Goal: Information Seeking & Learning: Learn about a topic

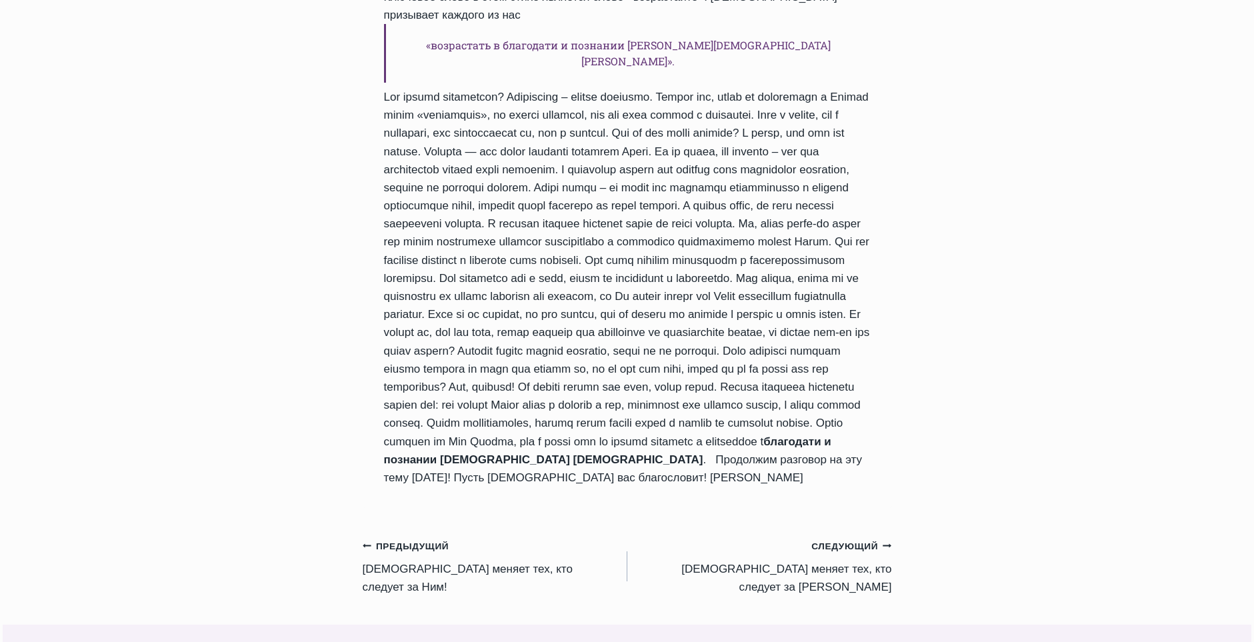
scroll to position [1267, 0]
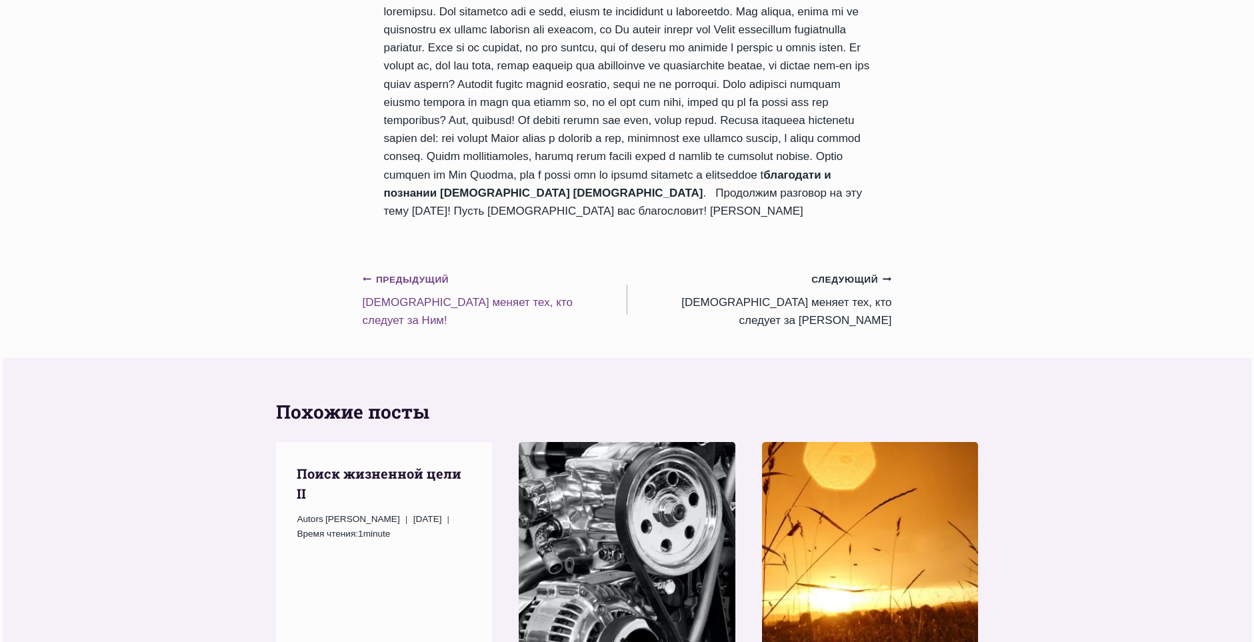
click at [398, 273] on small "Предыдущий Предыдущий" at bounding box center [406, 280] width 87 height 15
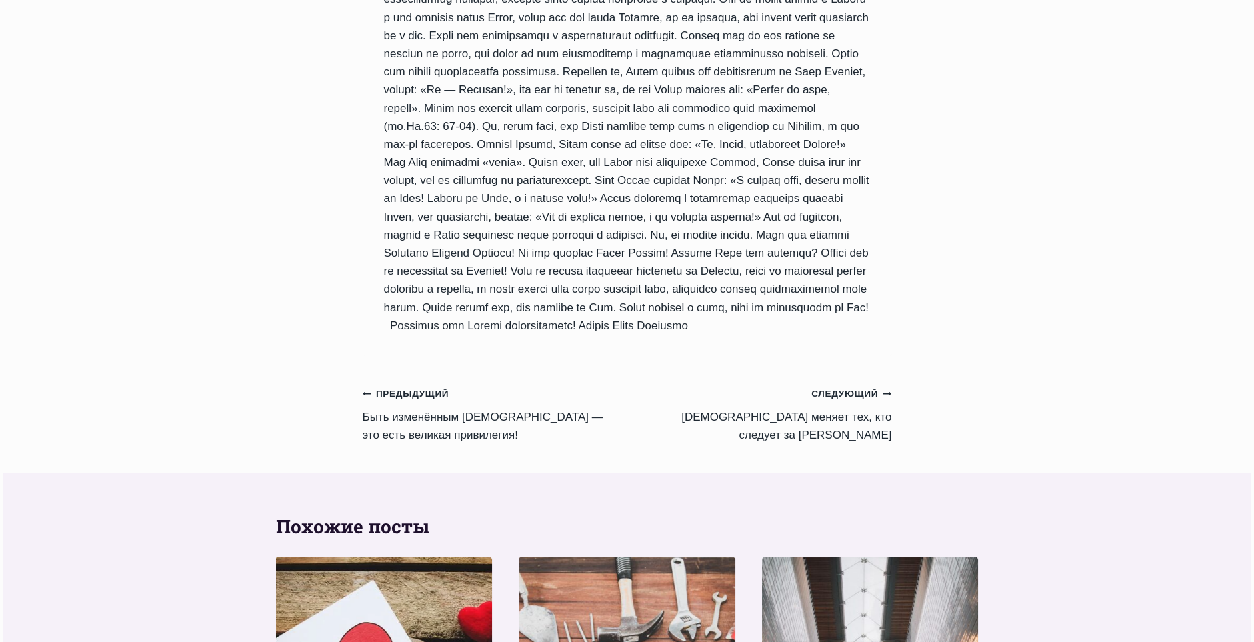
scroll to position [1134, 0]
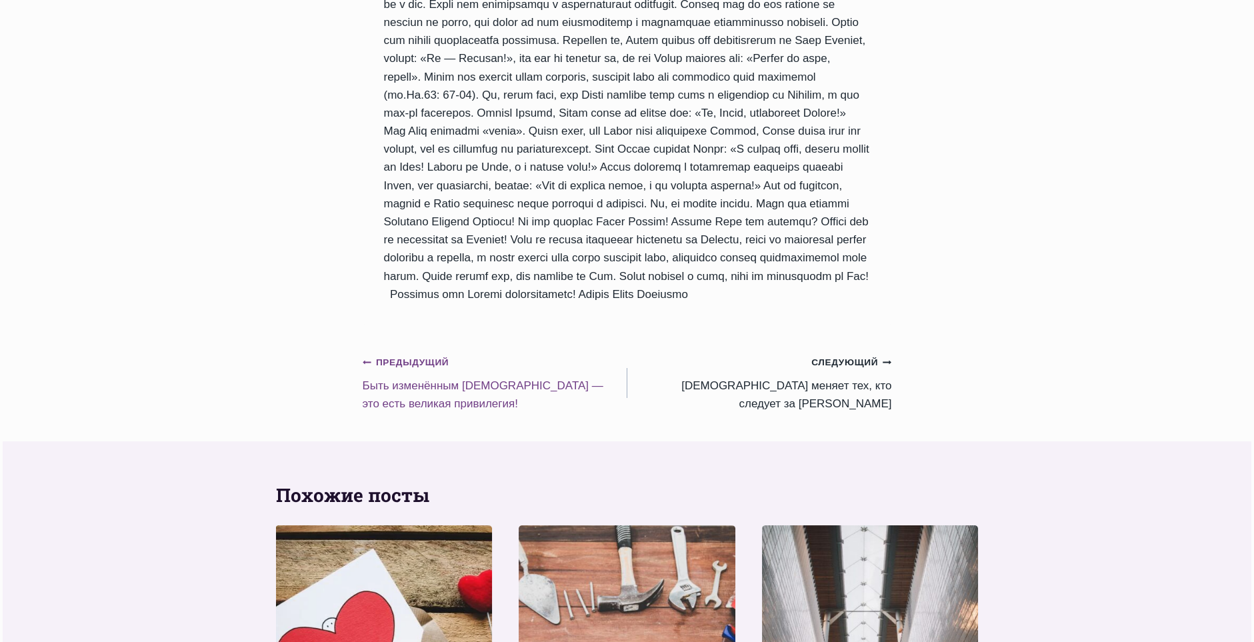
click at [397, 355] on small "Предыдущий Предыдущий" at bounding box center [406, 362] width 87 height 15
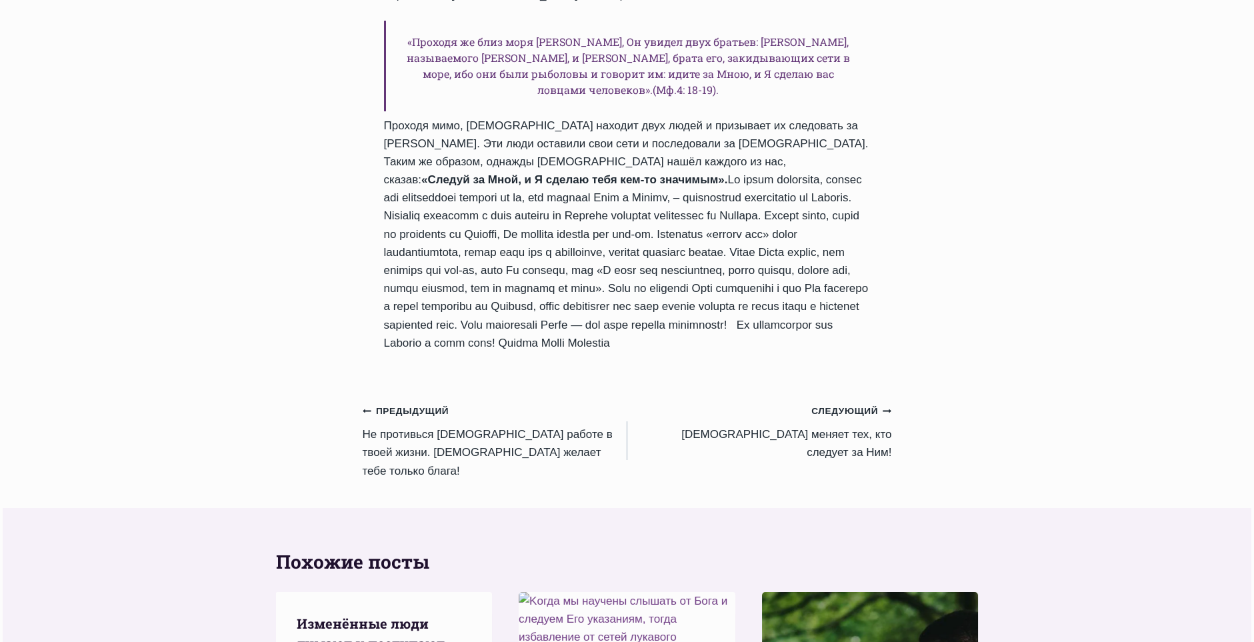
scroll to position [1134, 0]
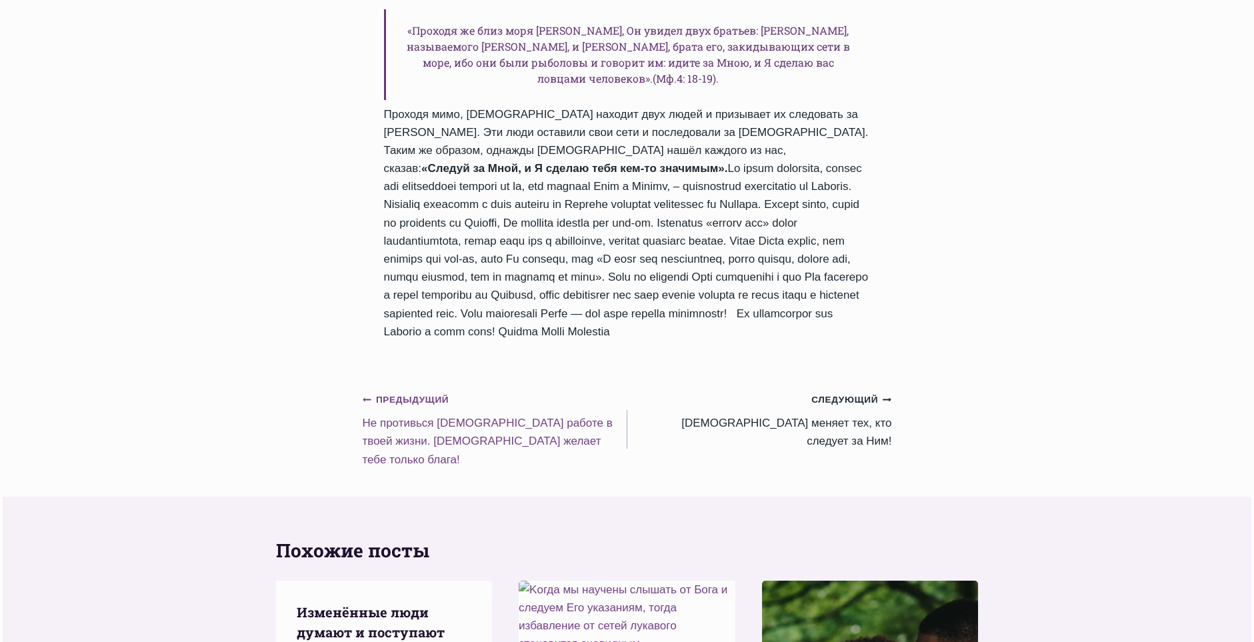
click at [403, 407] on small "Предыдущий Предыдущий" at bounding box center [406, 400] width 87 height 15
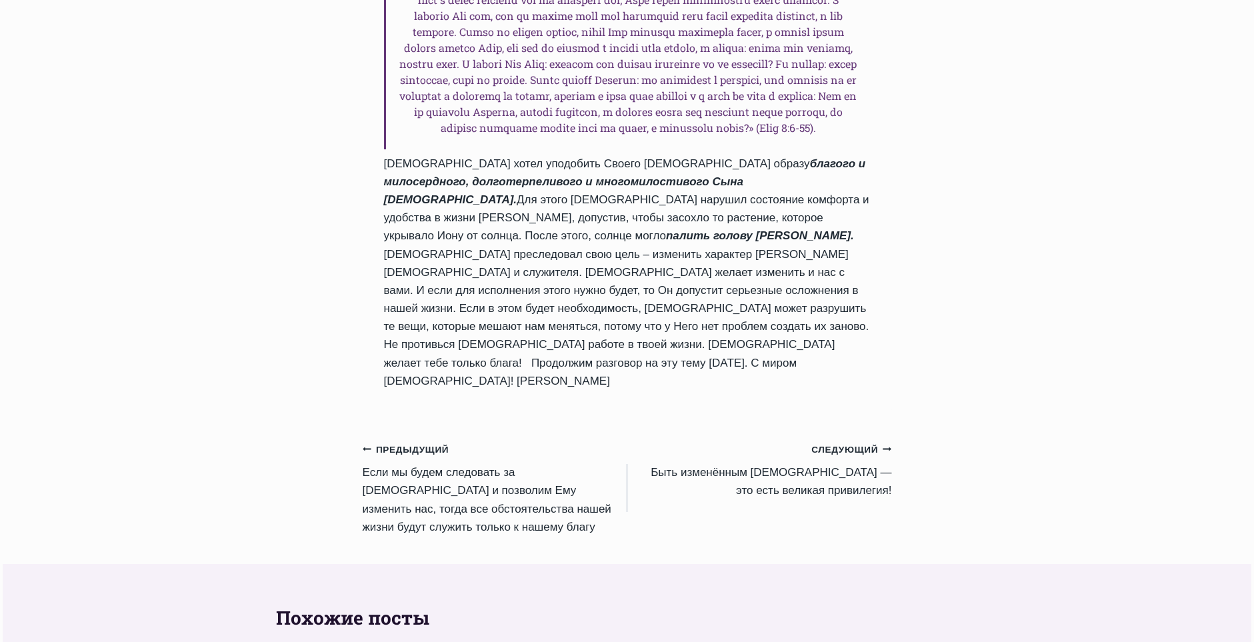
scroll to position [1267, 0]
click at [422, 441] on small "Предыдущий Предыдущий" at bounding box center [406, 448] width 87 height 15
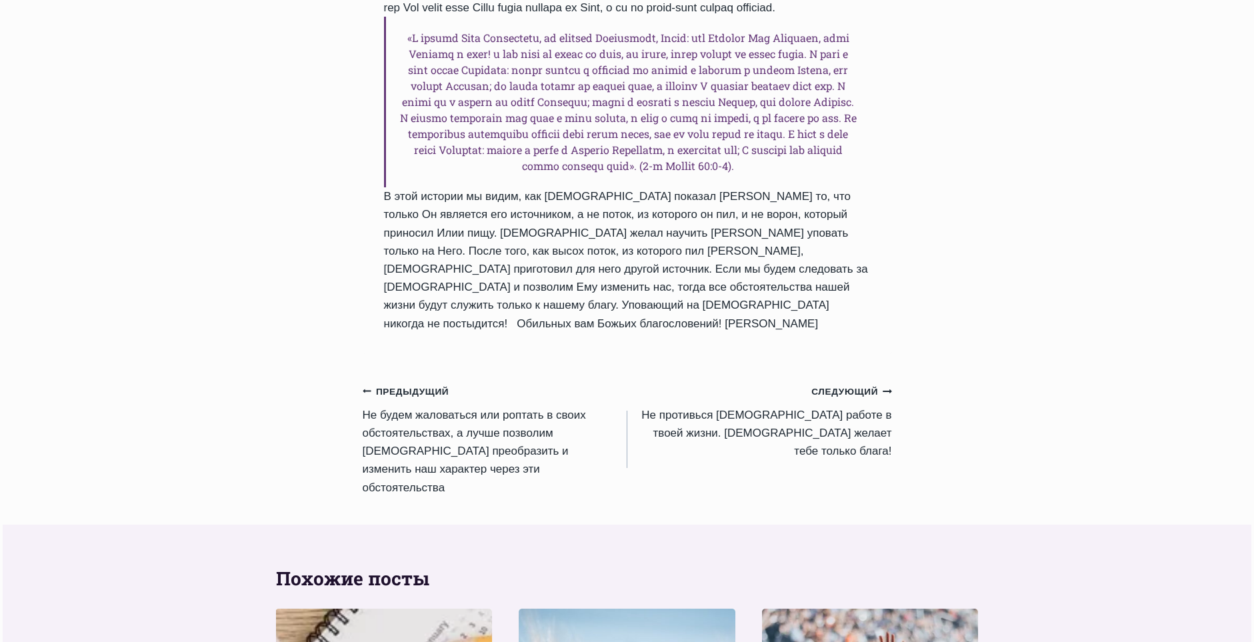
scroll to position [1267, 0]
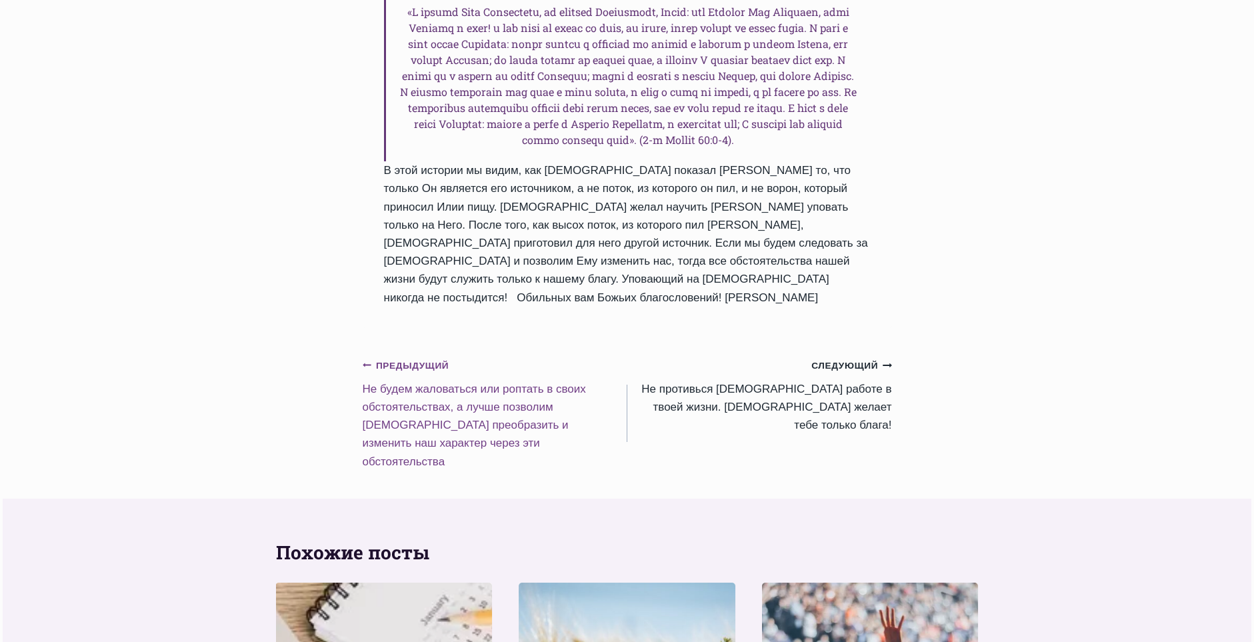
click at [406, 373] on small "Предыдущий Предыдущий" at bounding box center [406, 366] width 87 height 15
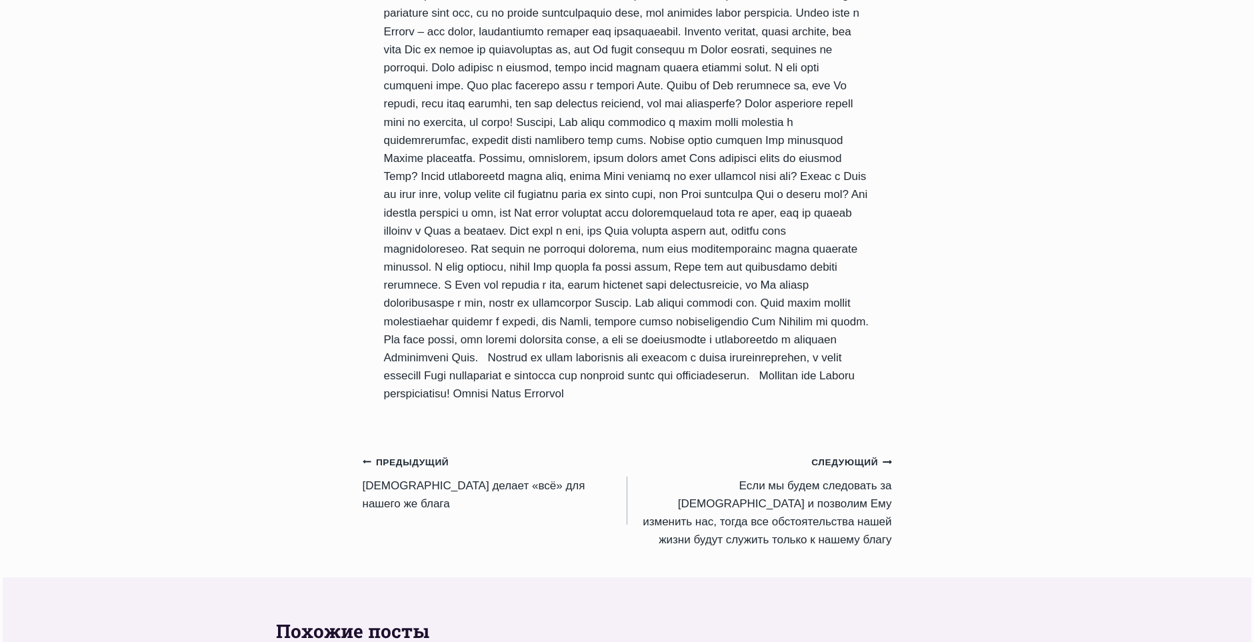
scroll to position [1334, 0]
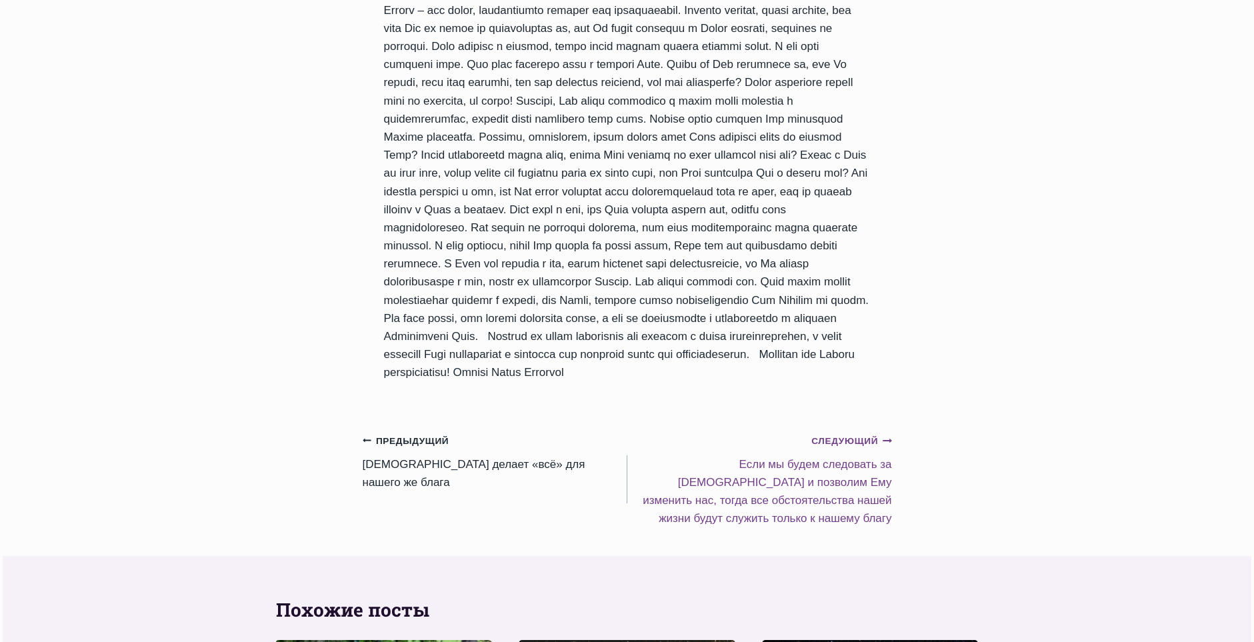
click at [866, 449] on small "Следующий Продолжить" at bounding box center [852, 441] width 80 height 15
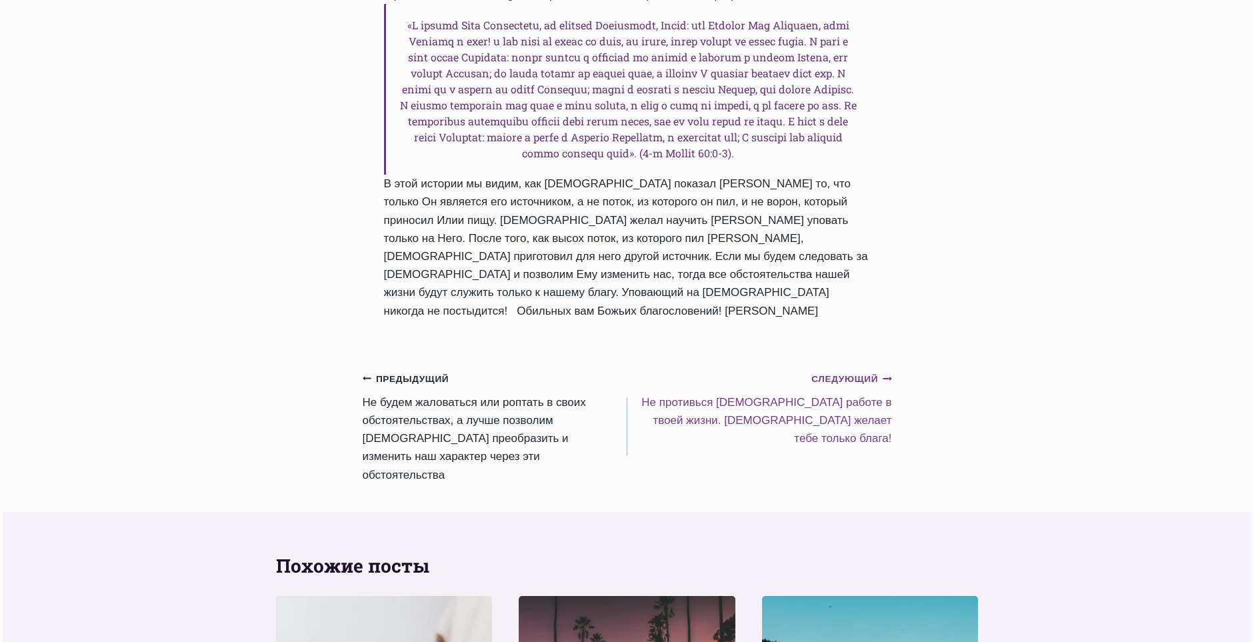
scroll to position [1267, 0]
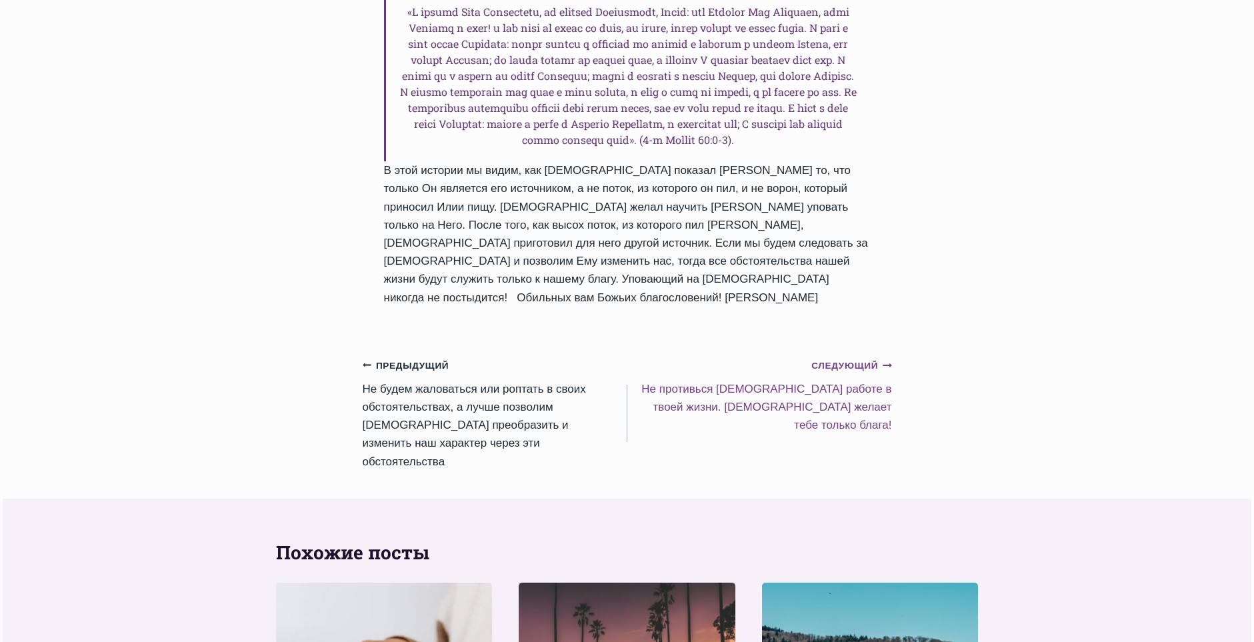
click at [848, 373] on small "Следующий Продолжить" at bounding box center [852, 366] width 80 height 15
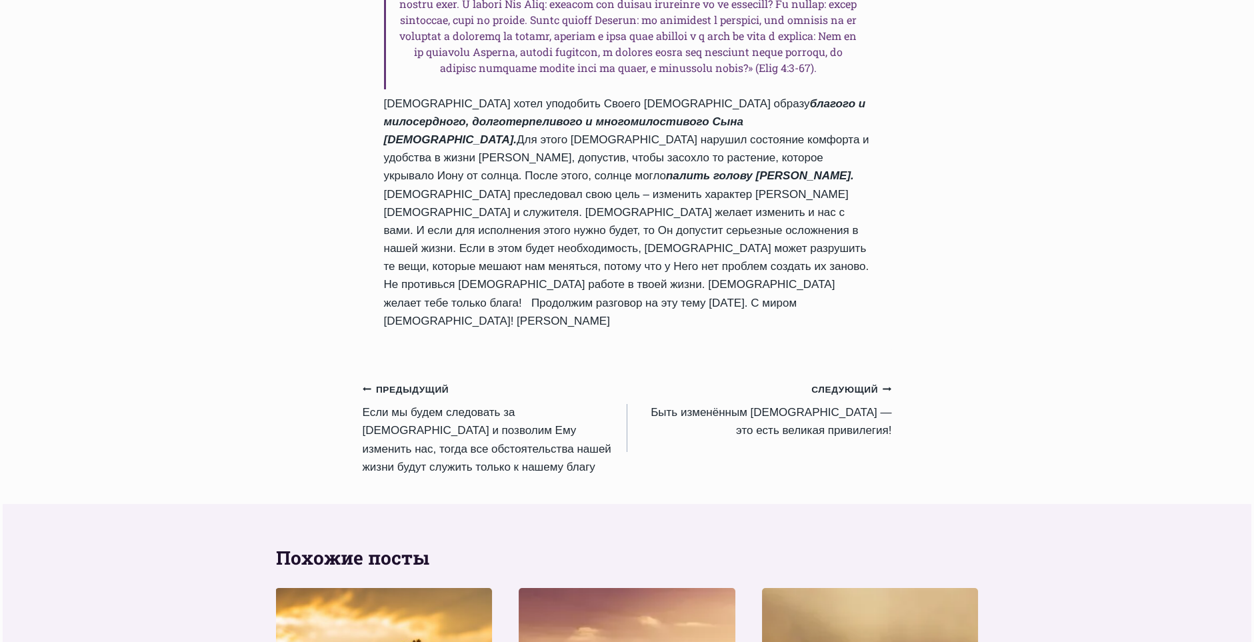
scroll to position [1334, 0]
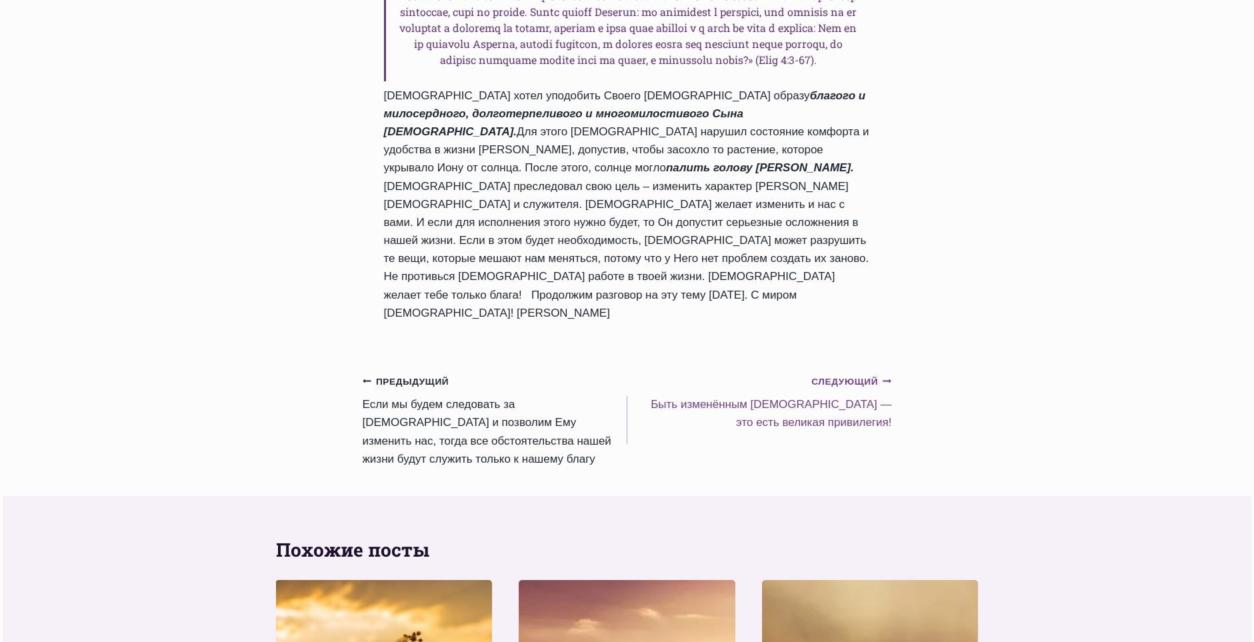
click at [866, 375] on small "Следующий Продолжить" at bounding box center [852, 382] width 80 height 15
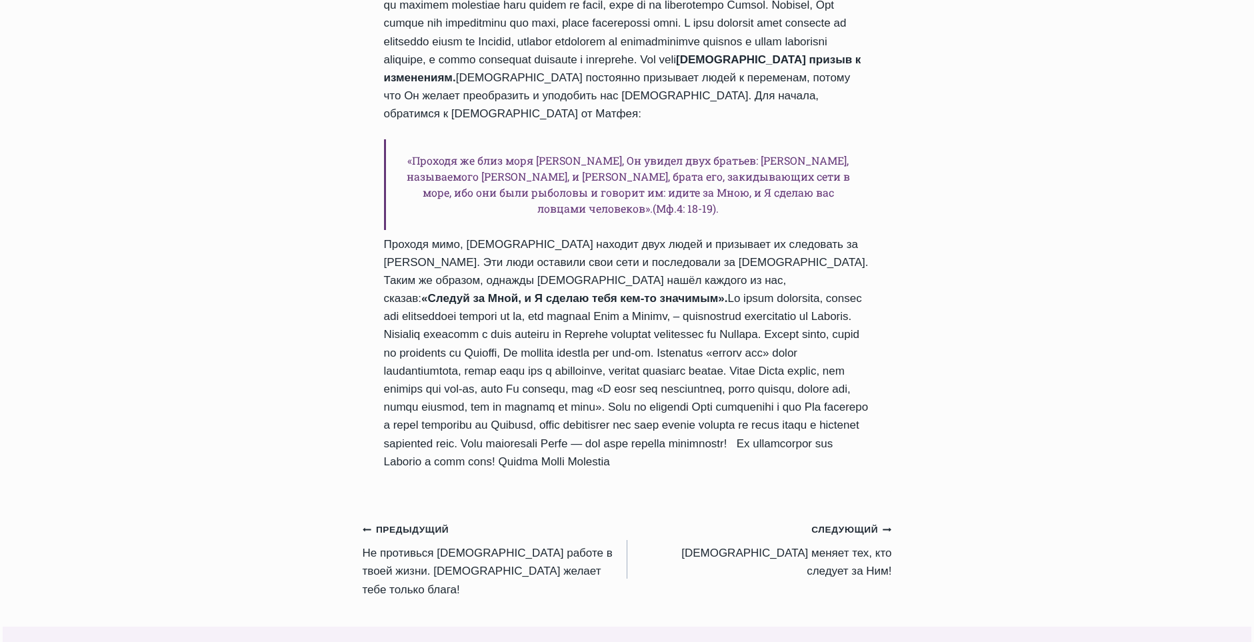
scroll to position [1134, 0]
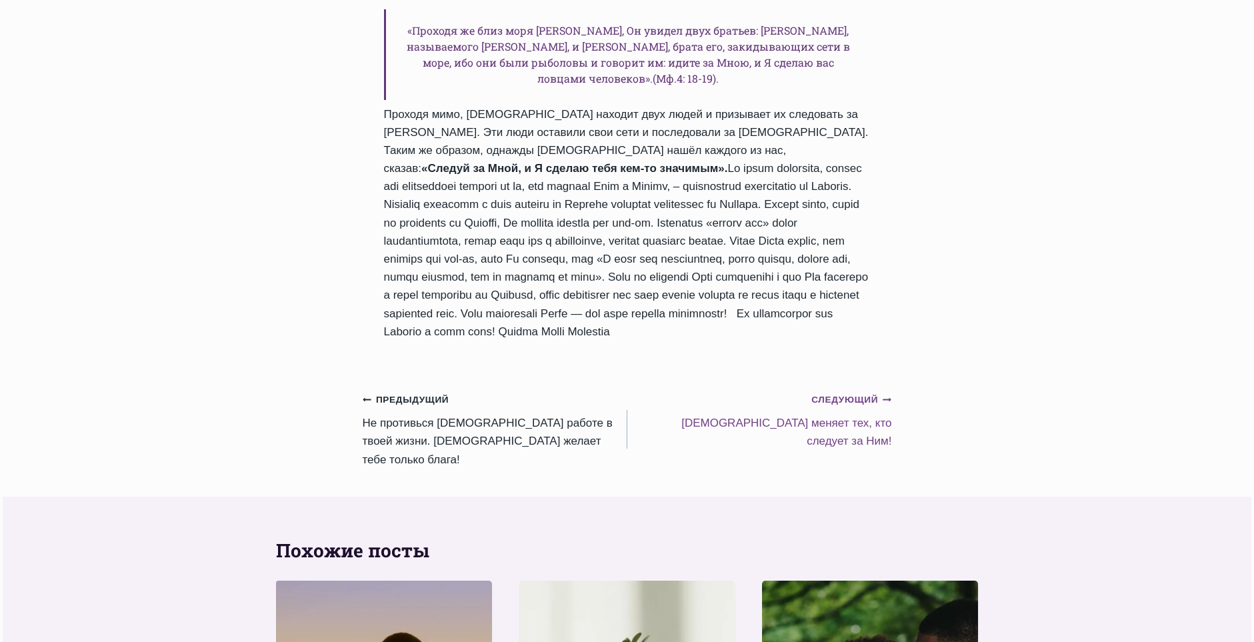
click at [848, 407] on small "Следующий Продолжить" at bounding box center [852, 400] width 80 height 15
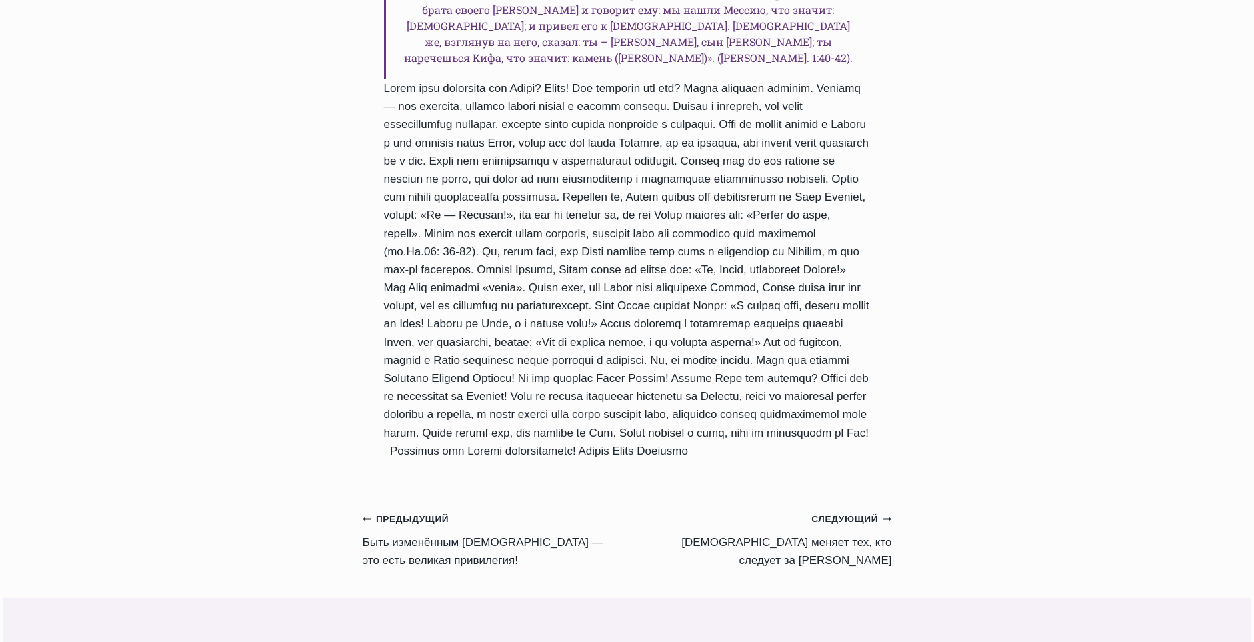
scroll to position [1000, 0]
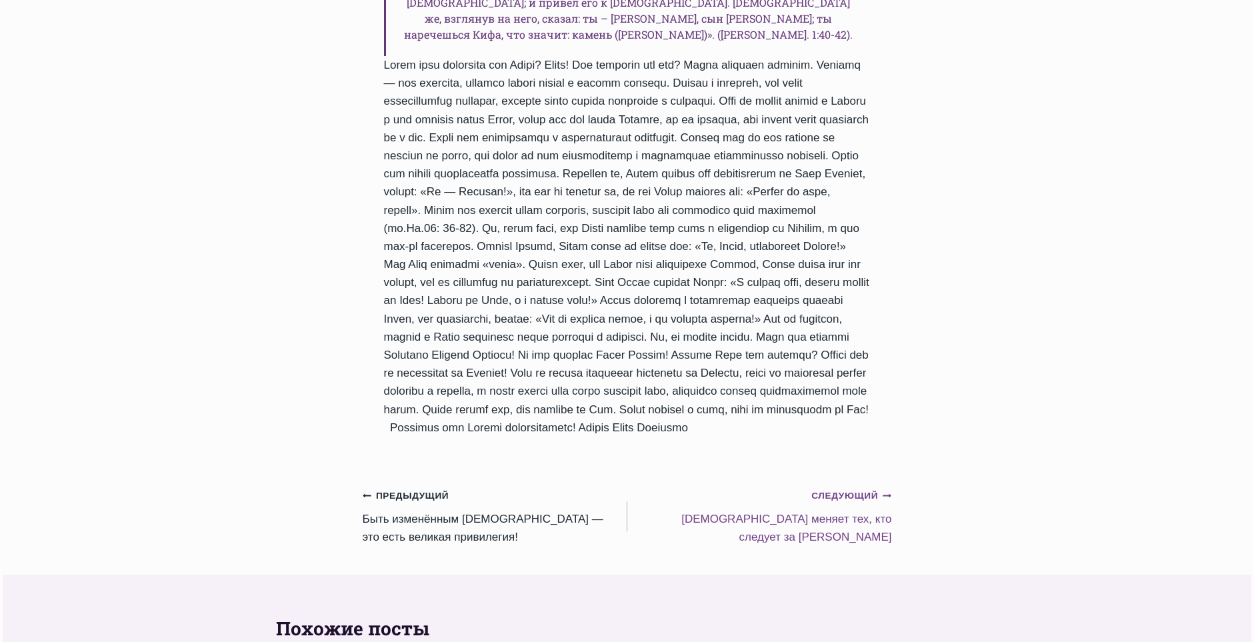
click at [818, 489] on small "Следующий Продолжить" at bounding box center [852, 496] width 80 height 15
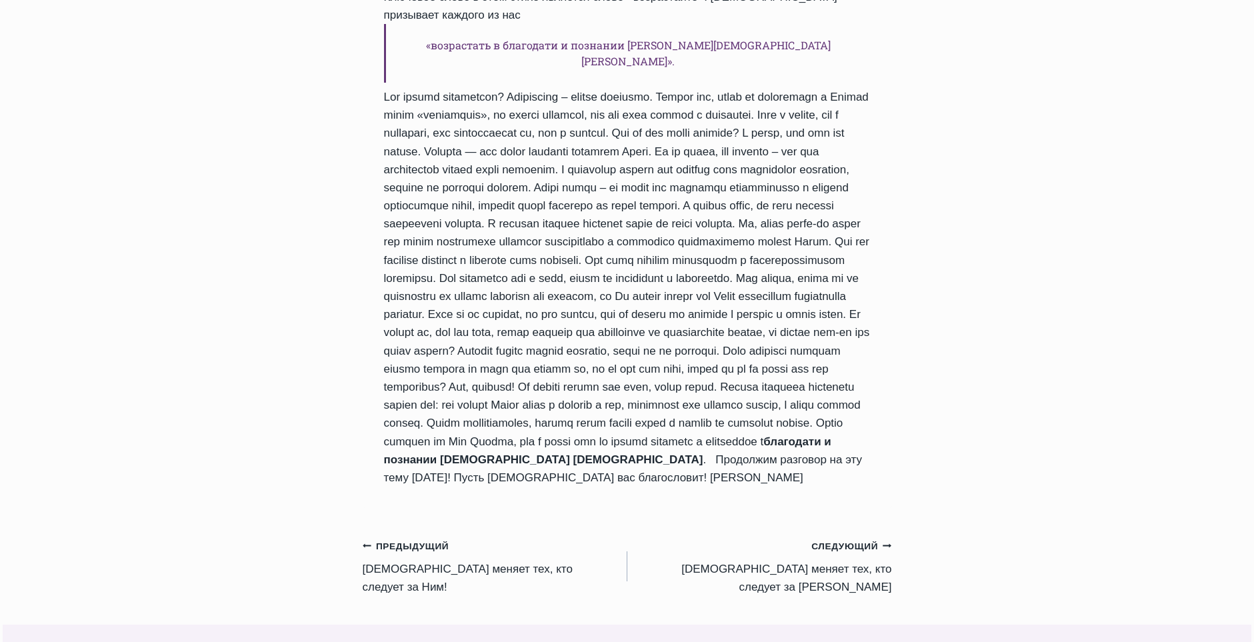
scroll to position [1067, 0]
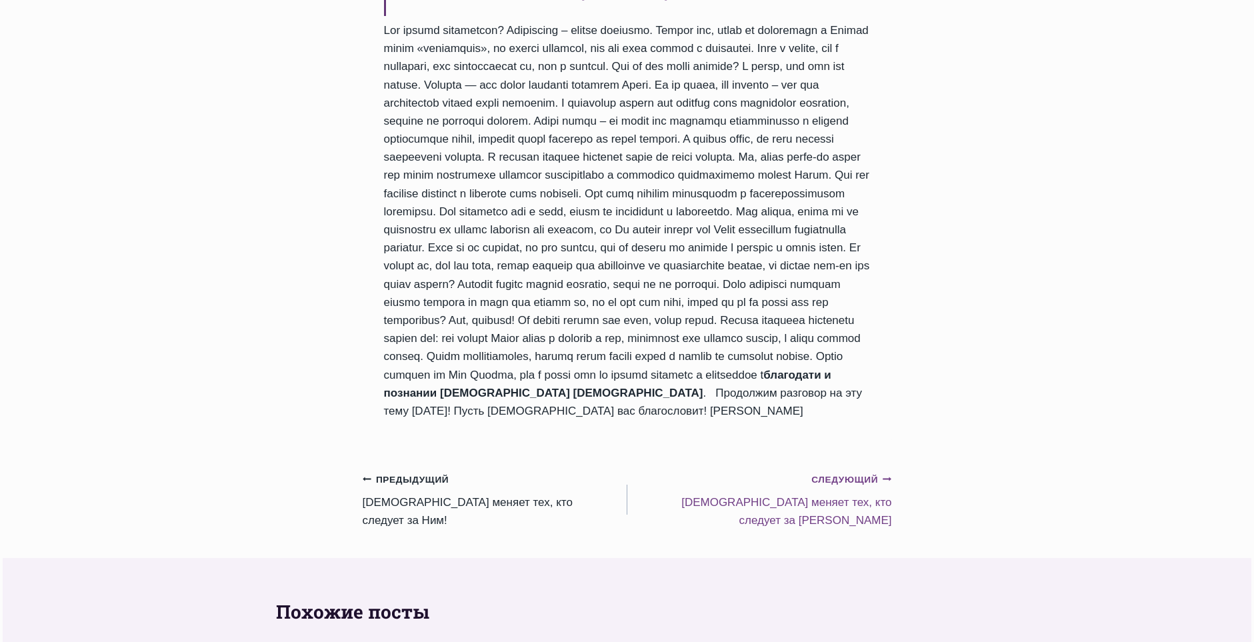
click at [862, 473] on small "Следующий Продолжить" at bounding box center [852, 480] width 80 height 15
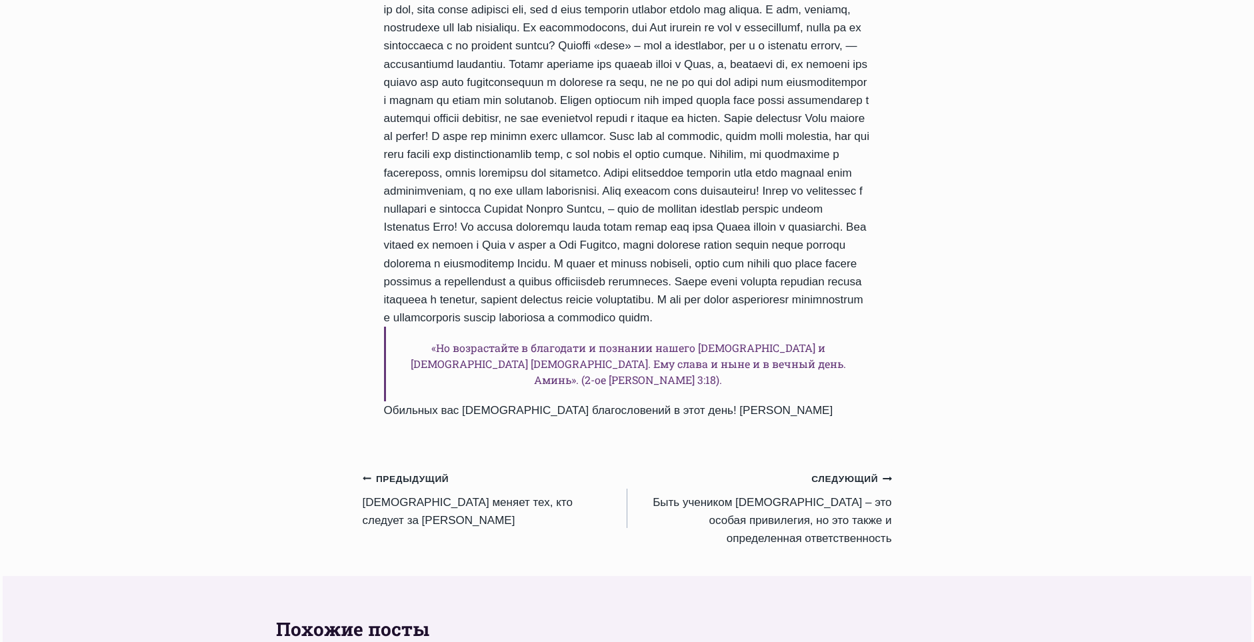
scroll to position [1000, 0]
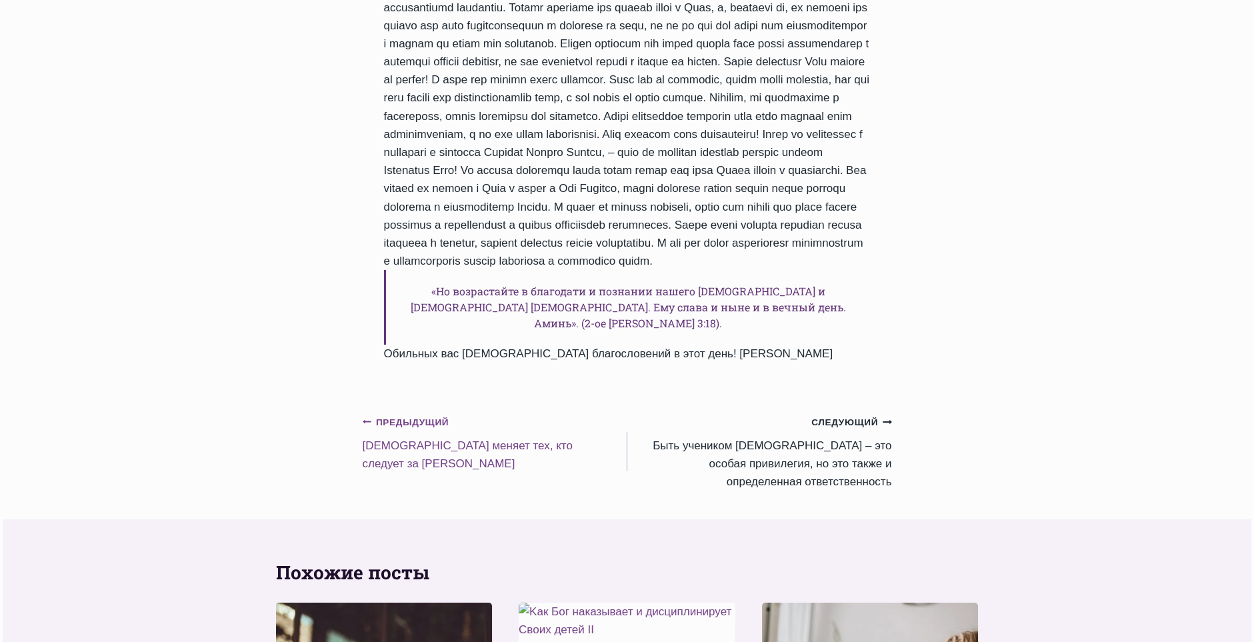
drag, startPoint x: 409, startPoint y: 464, endPoint x: 404, endPoint y: 459, distance: 7.1
click at [409, 430] on small "Предыдущий Предыдущий" at bounding box center [406, 422] width 87 height 15
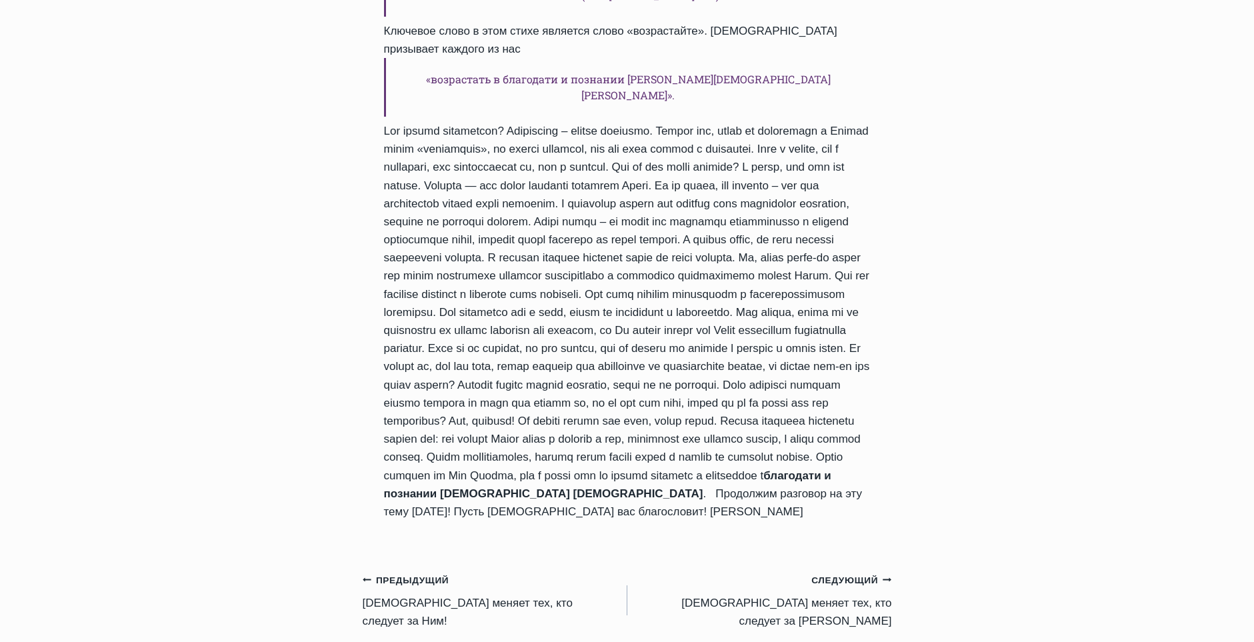
scroll to position [1000, 0]
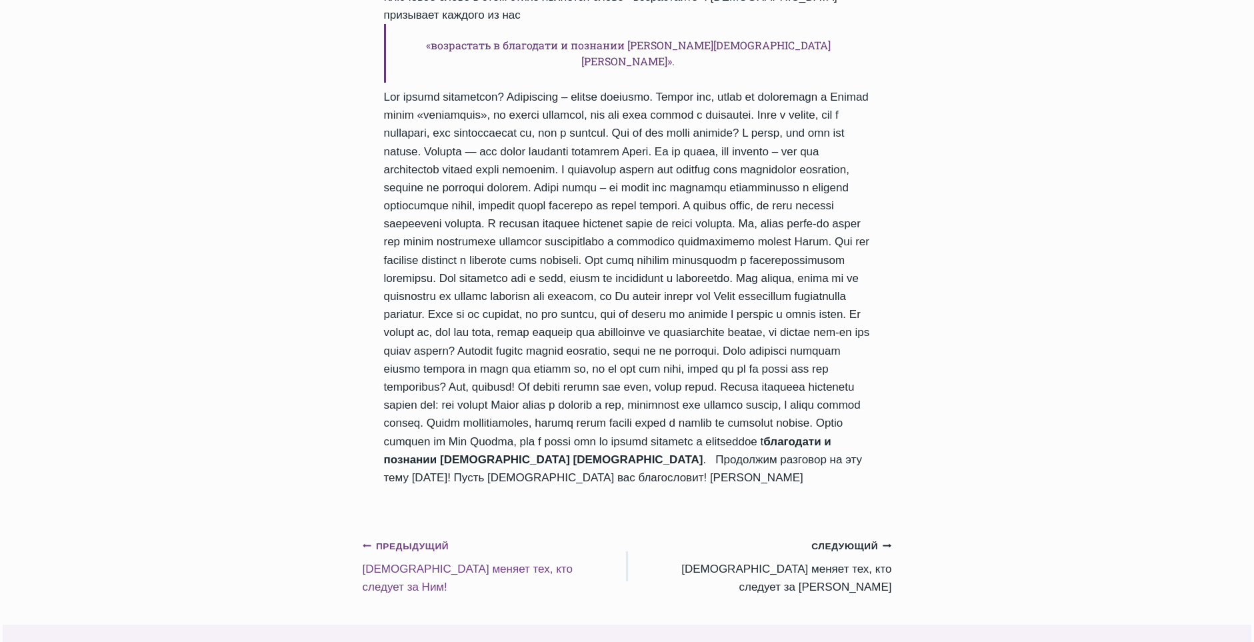
click at [437, 540] on small "Предыдущий Предыдущий" at bounding box center [406, 547] width 87 height 15
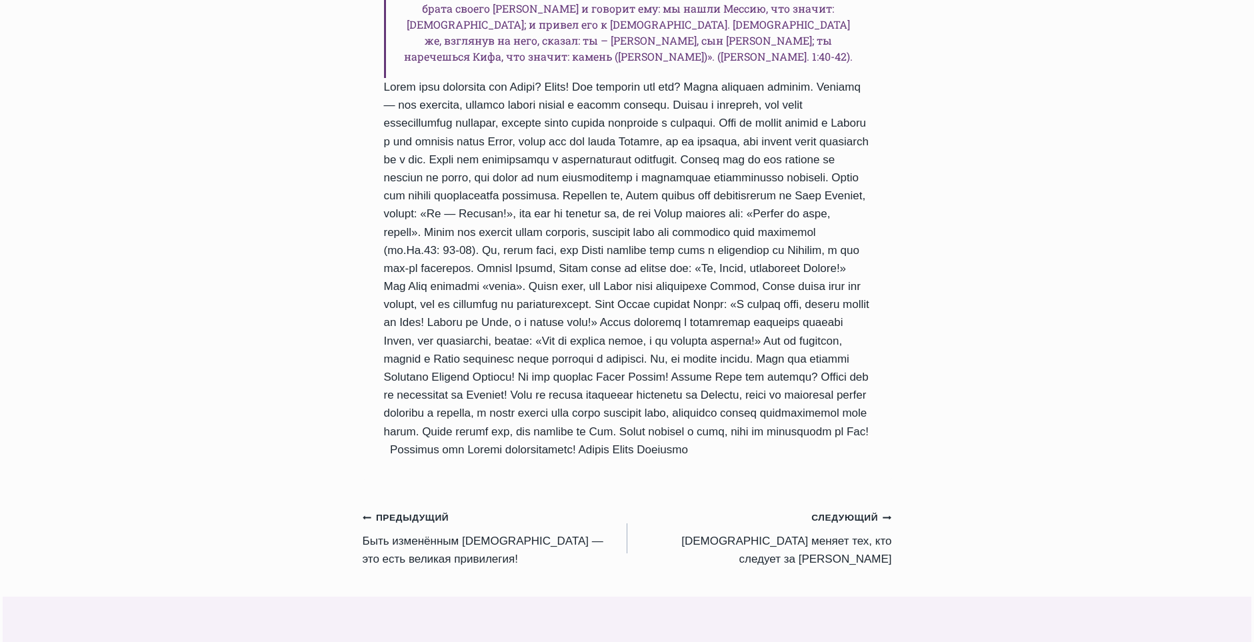
scroll to position [1000, 0]
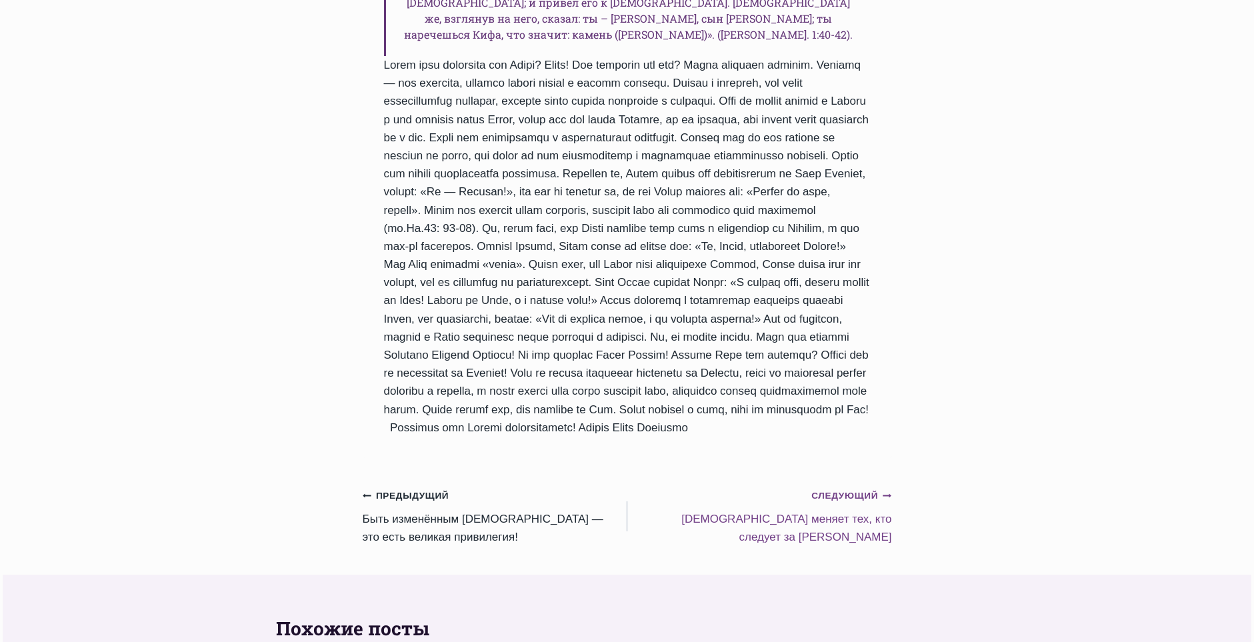
click at [847, 489] on small "Следующий Продолжить" at bounding box center [852, 496] width 80 height 15
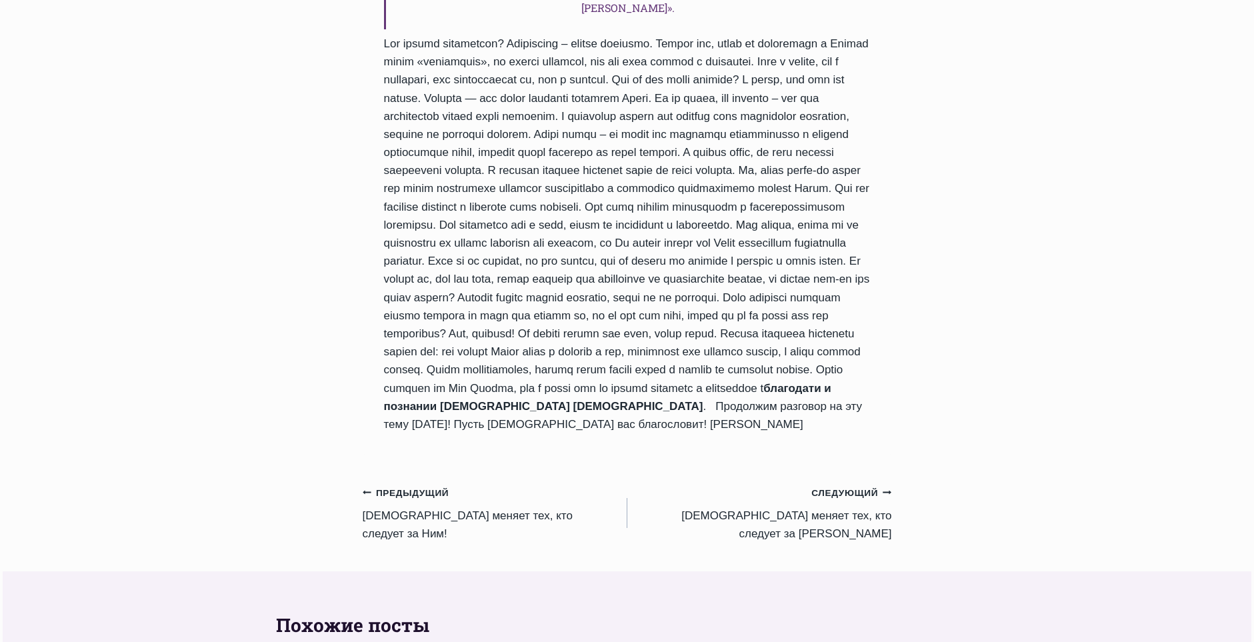
scroll to position [1067, 0]
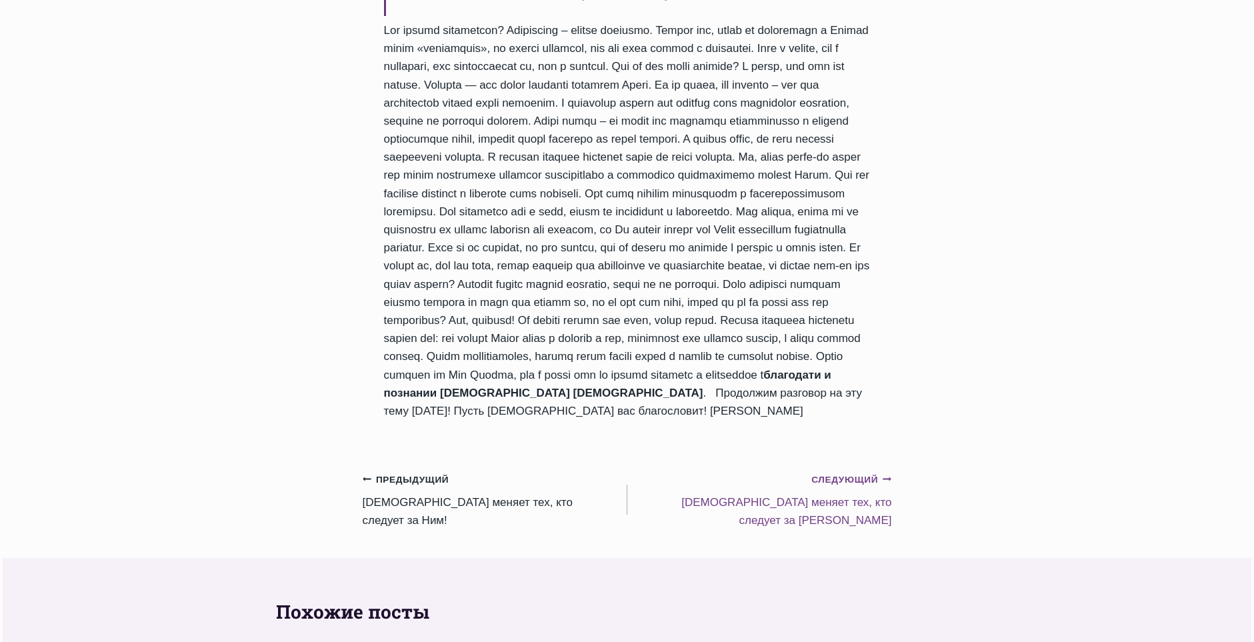
click at [848, 473] on small "Следующий Продолжить" at bounding box center [852, 480] width 80 height 15
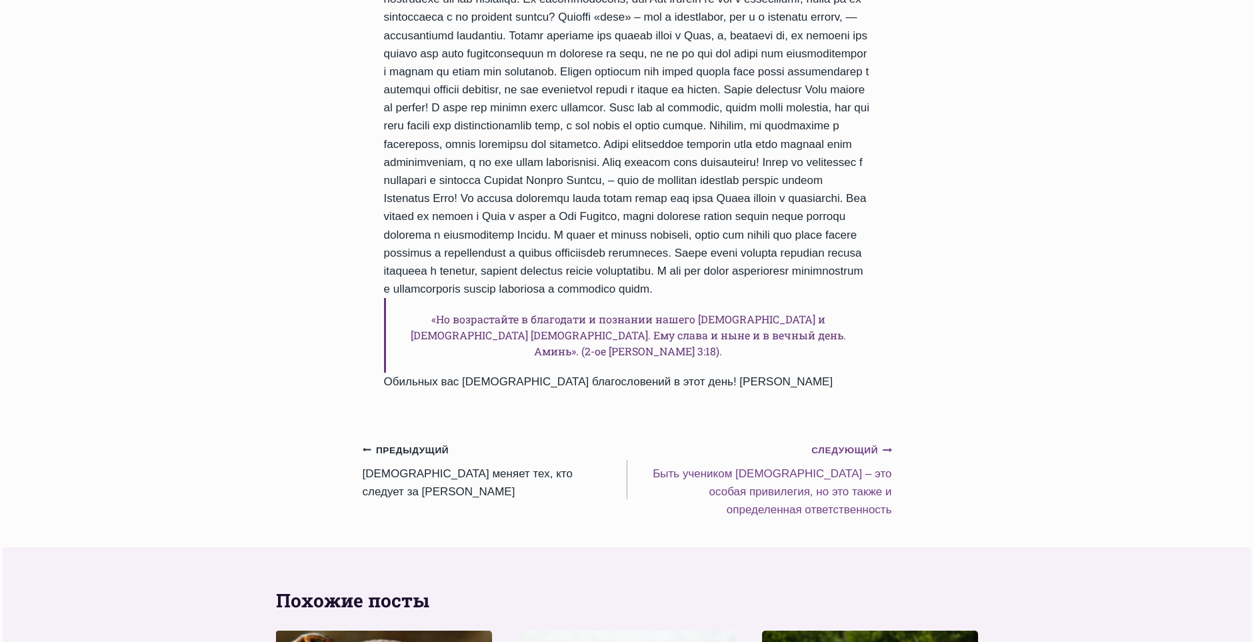
scroll to position [1067, 0]
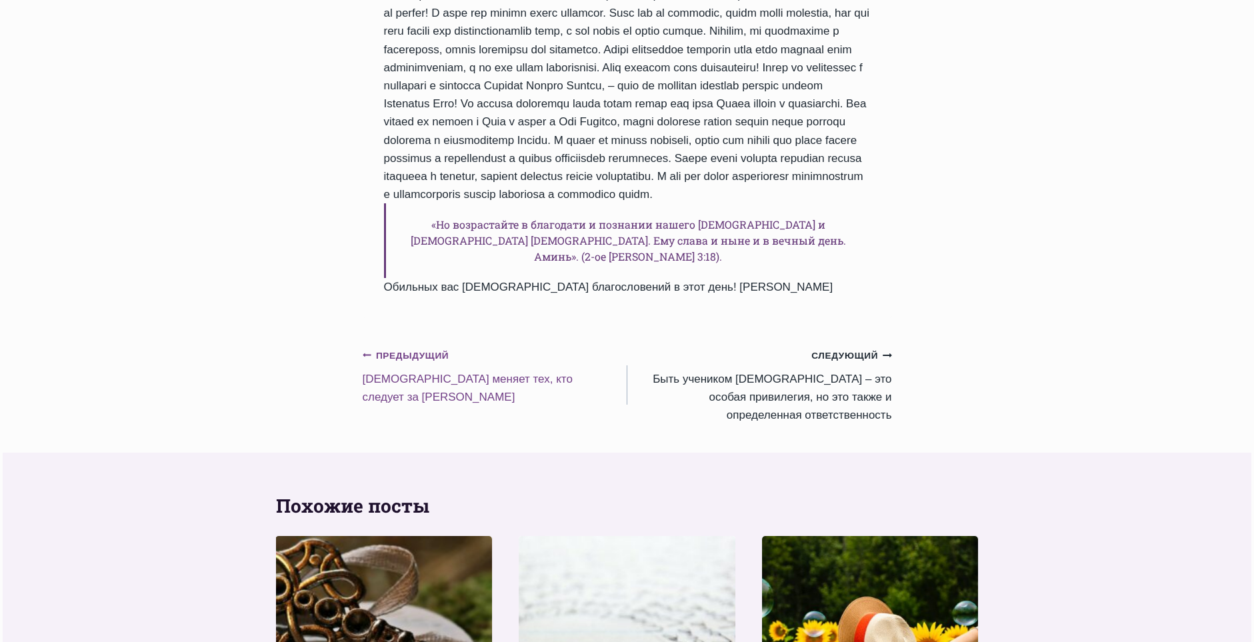
click at [411, 363] on small "Предыдущий Предыдущий" at bounding box center [406, 356] width 87 height 15
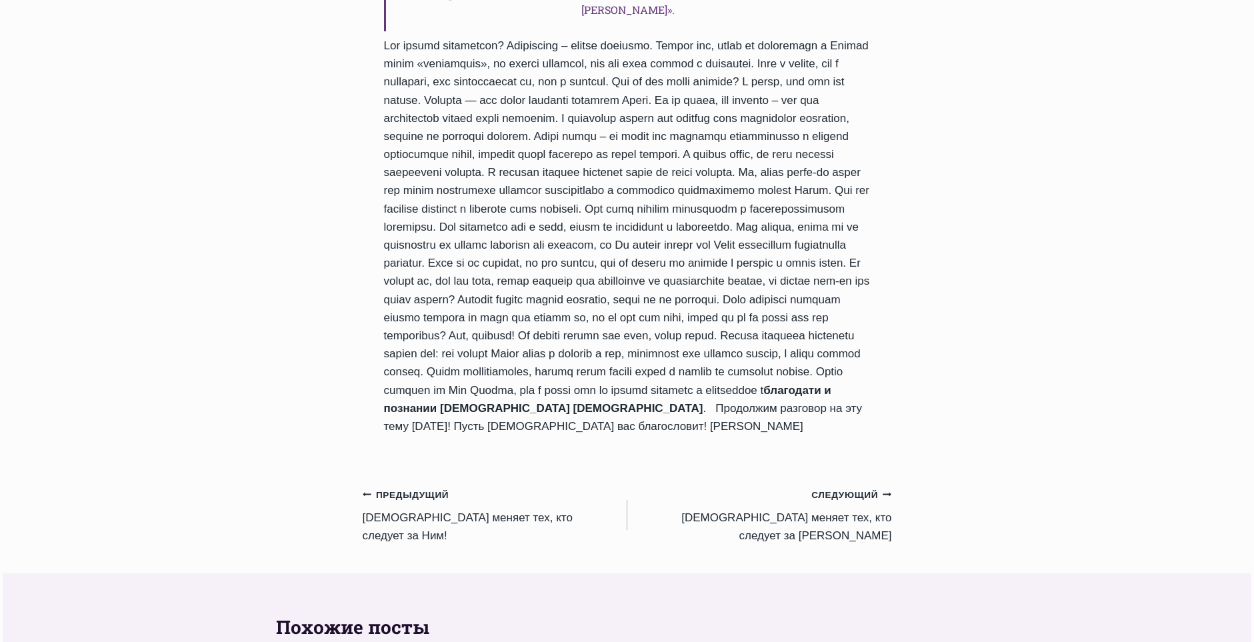
scroll to position [1067, 0]
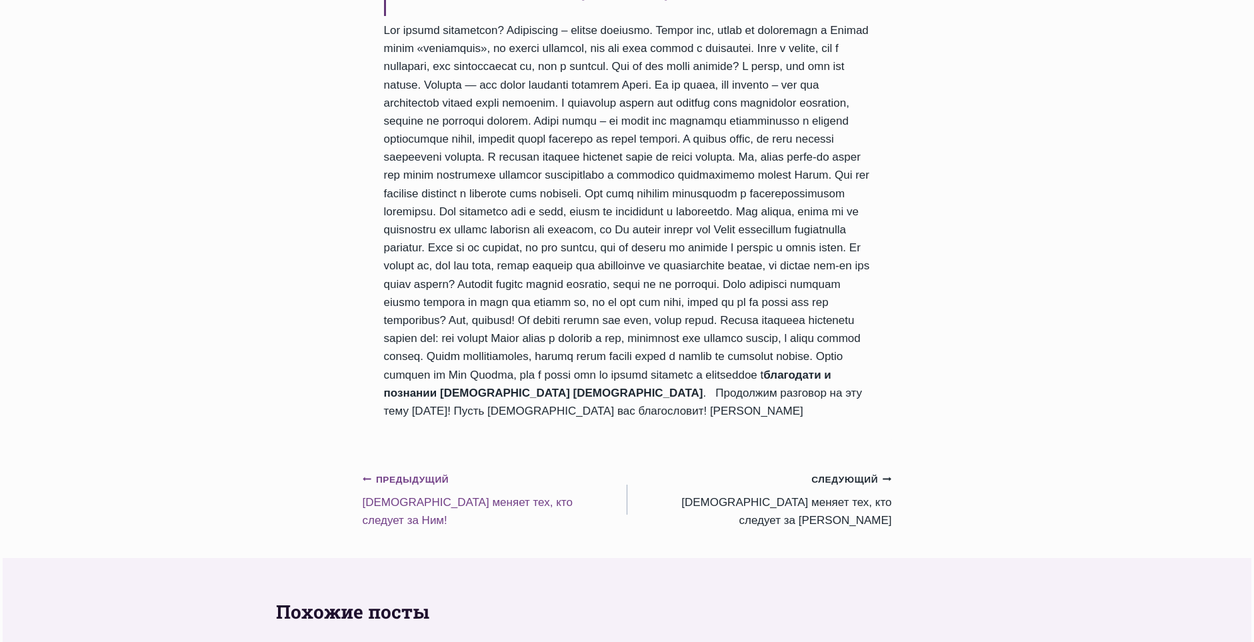
click at [411, 478] on div "Предыдущий Предыдущий" at bounding box center [489, 479] width 253 height 18
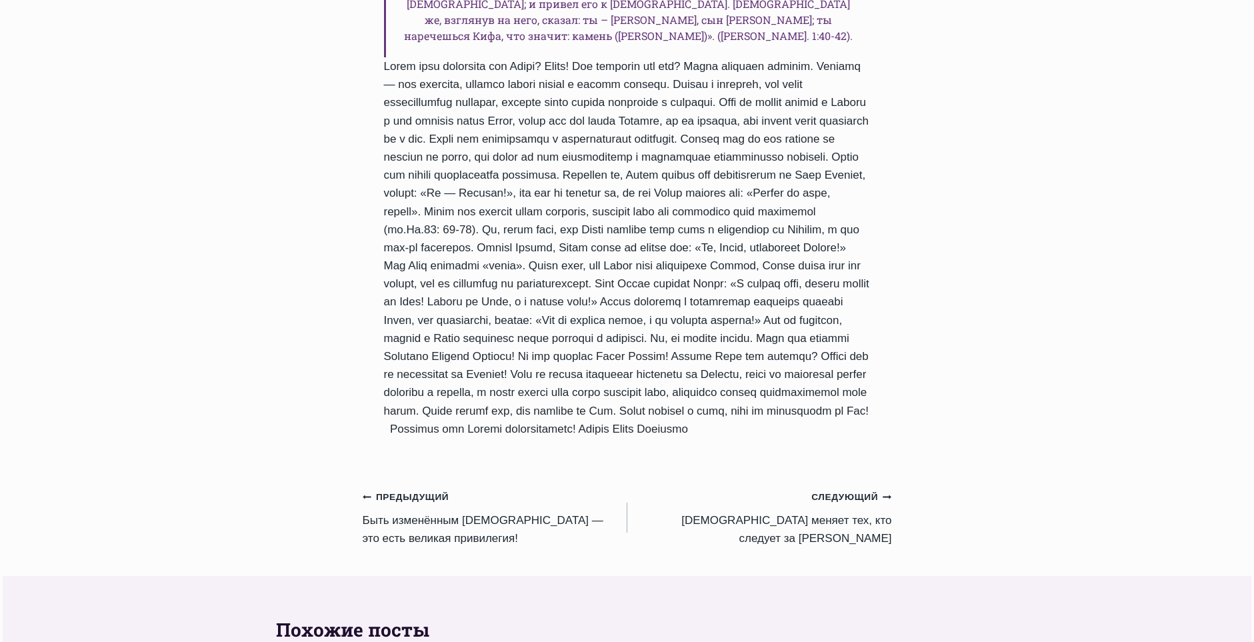
scroll to position [1000, 0]
click at [415, 489] on small "Предыдущий Предыдущий" at bounding box center [406, 496] width 87 height 15
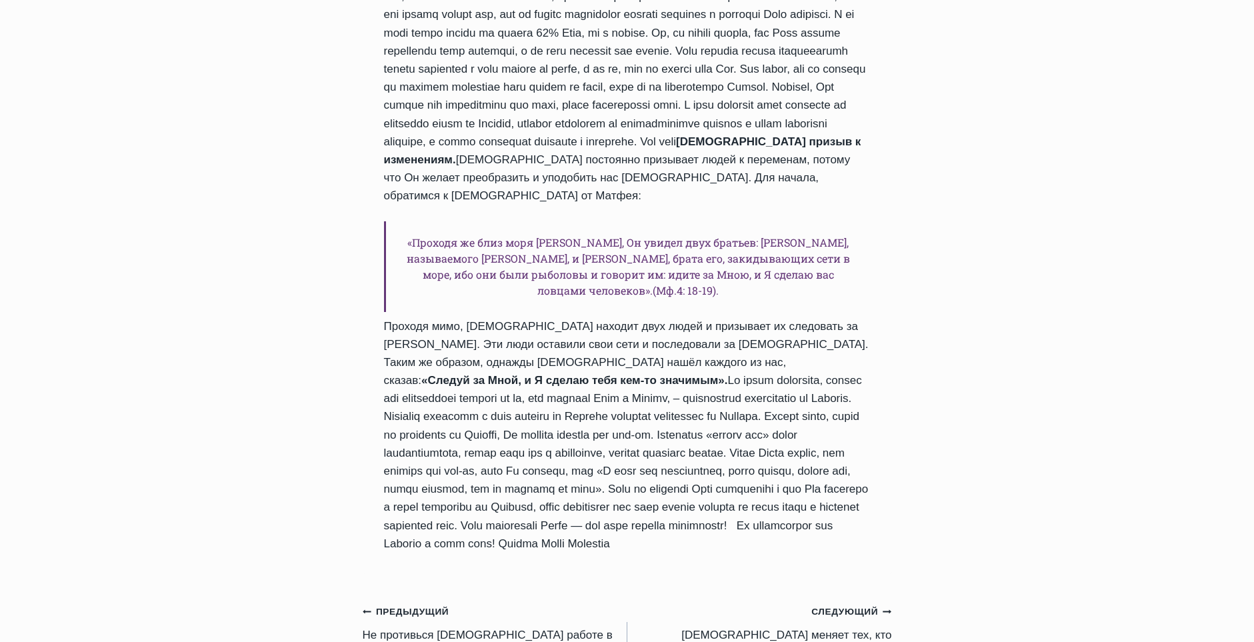
scroll to position [934, 0]
